Goal: Register for event/course

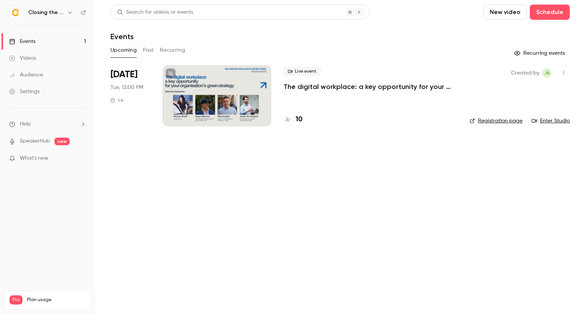
click at [204, 85] on div at bounding box center [217, 95] width 109 height 61
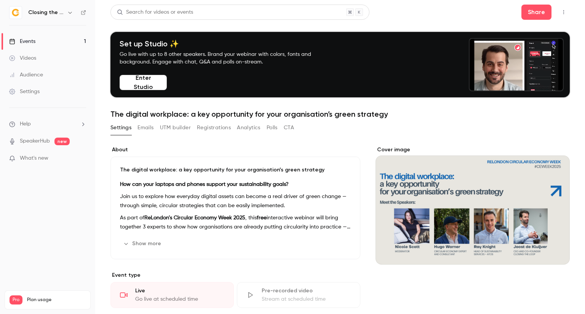
click at [213, 131] on button "Registrations" at bounding box center [214, 128] width 34 height 12
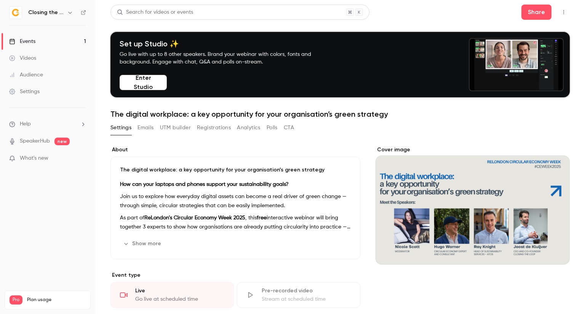
click at [212, 128] on button "Registrations" at bounding box center [214, 128] width 34 height 12
